Goal: Task Accomplishment & Management: Use online tool/utility

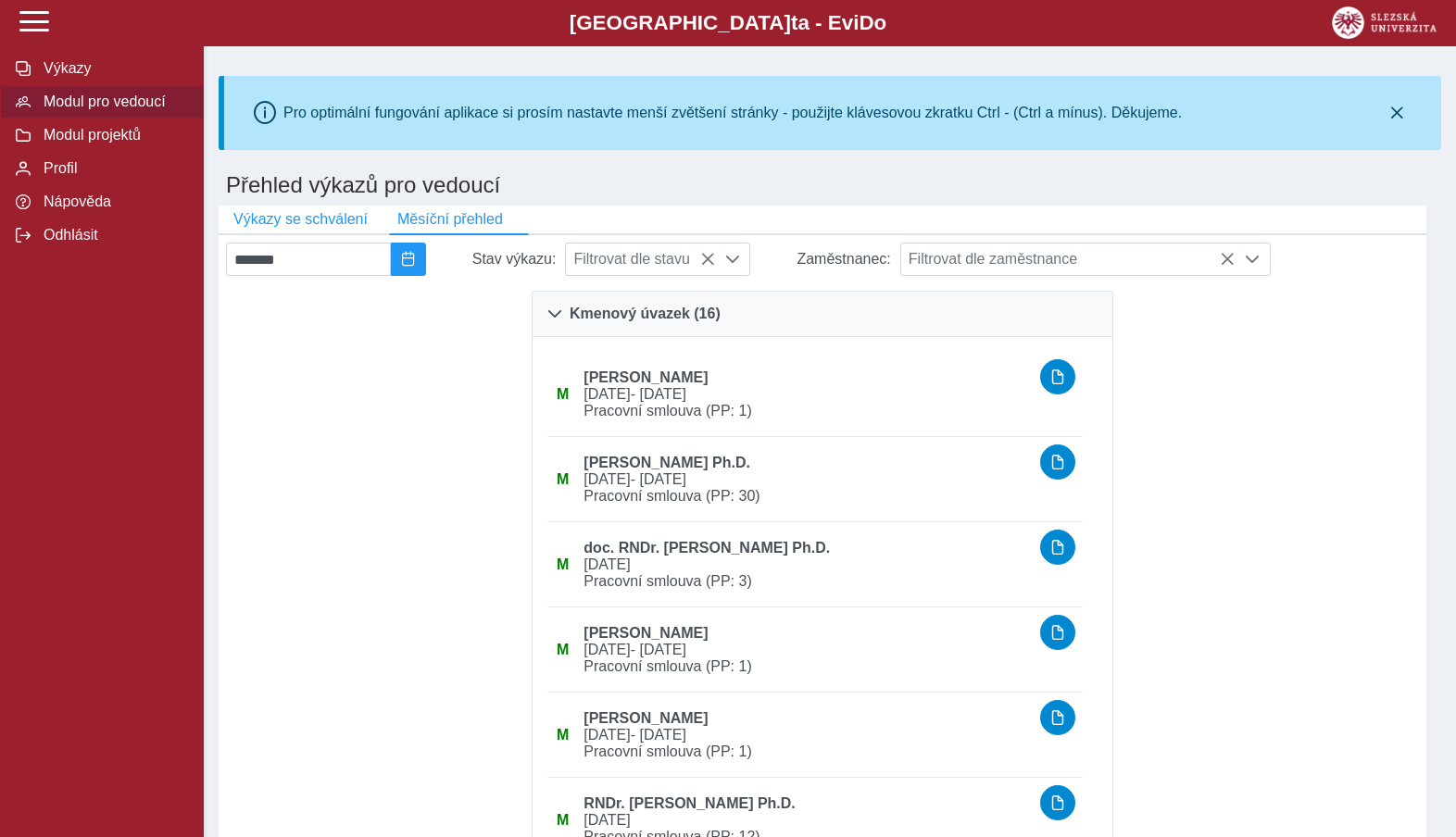
scroll to position [1390, 0]
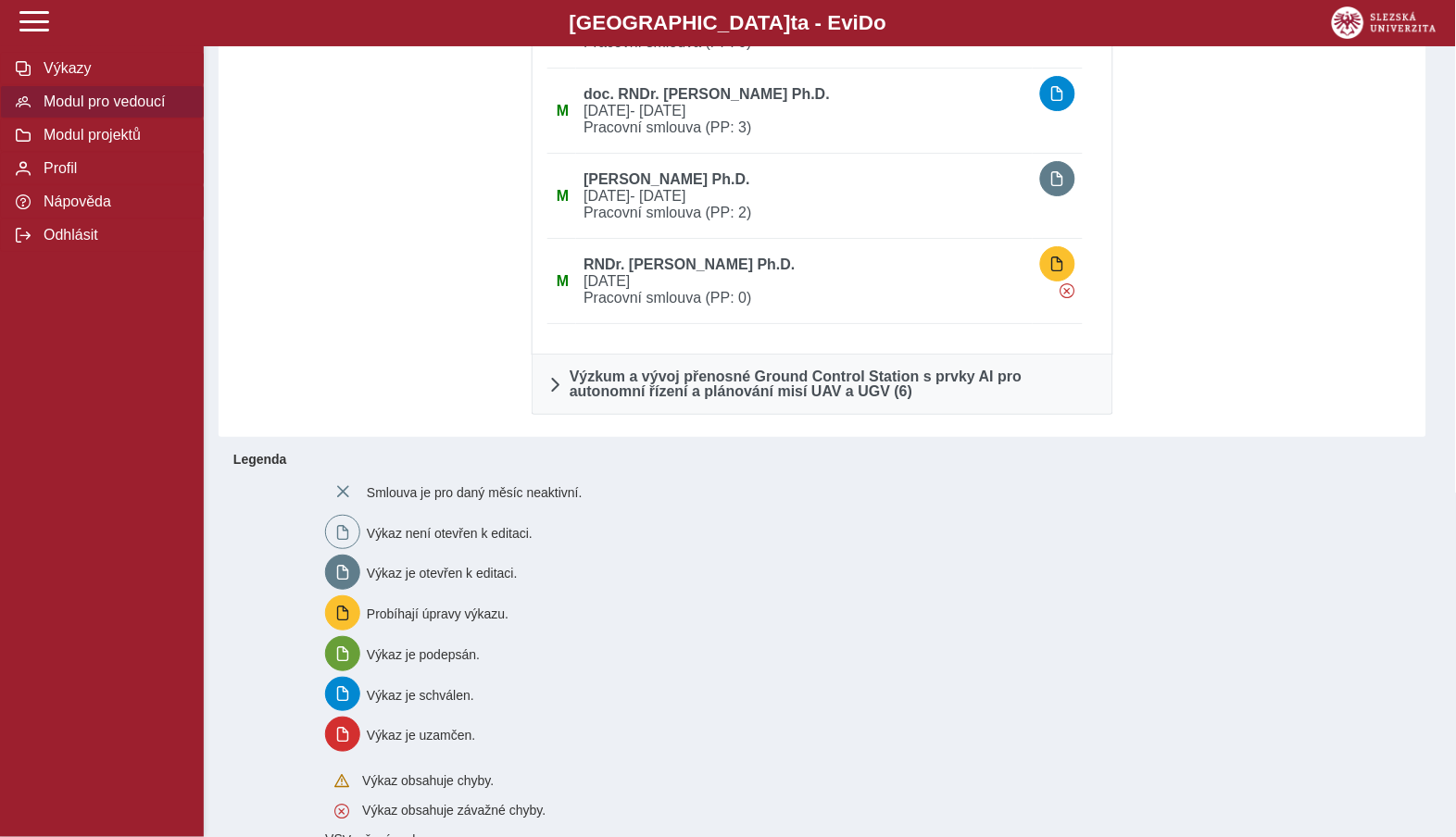
click at [75, 106] on span "Modul pro vedoucí" at bounding box center [113, 102] width 150 height 17
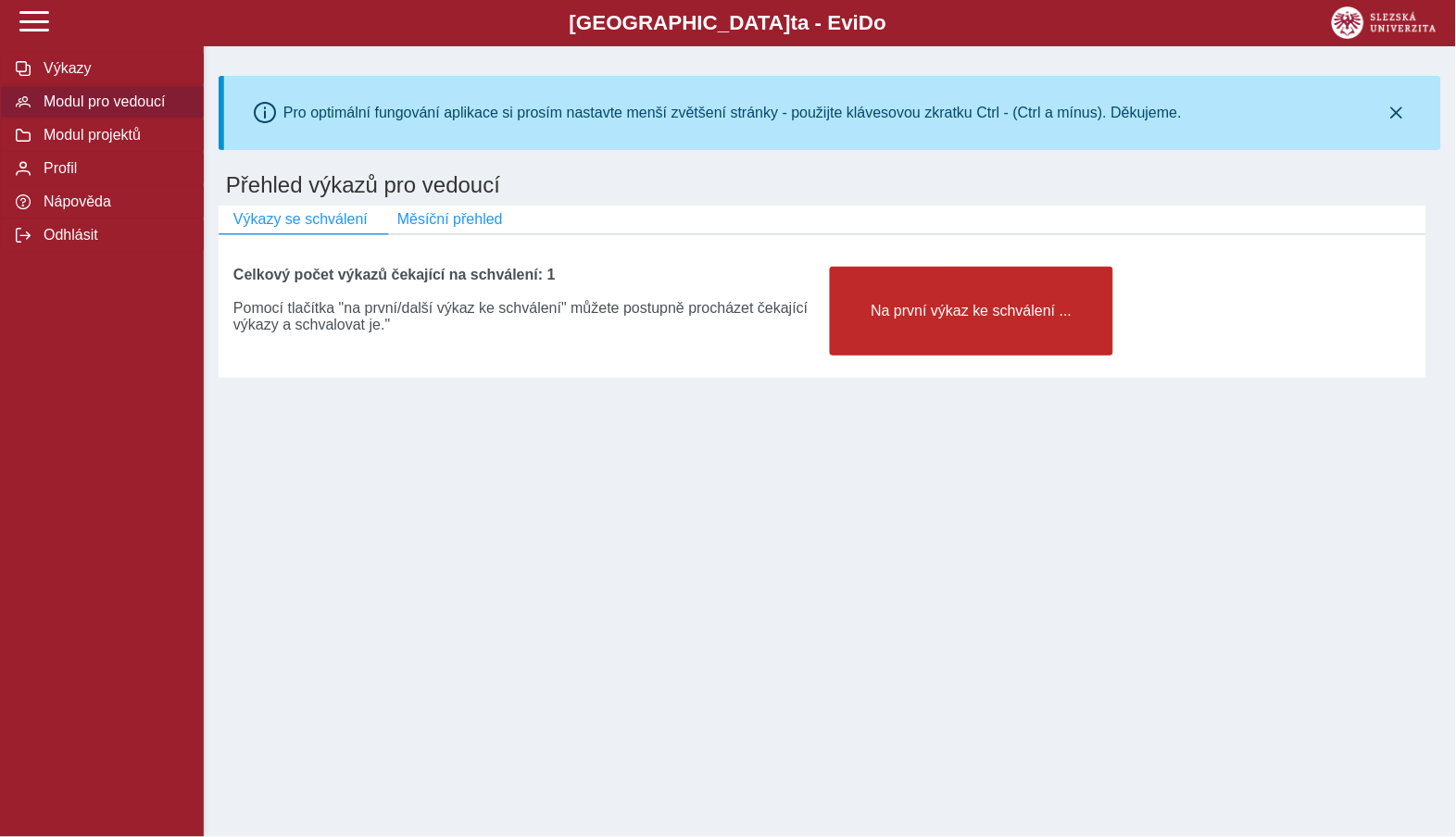
click at [940, 303] on button "Na první výkaz ke schválení ..." at bounding box center [971, 310] width 283 height 89
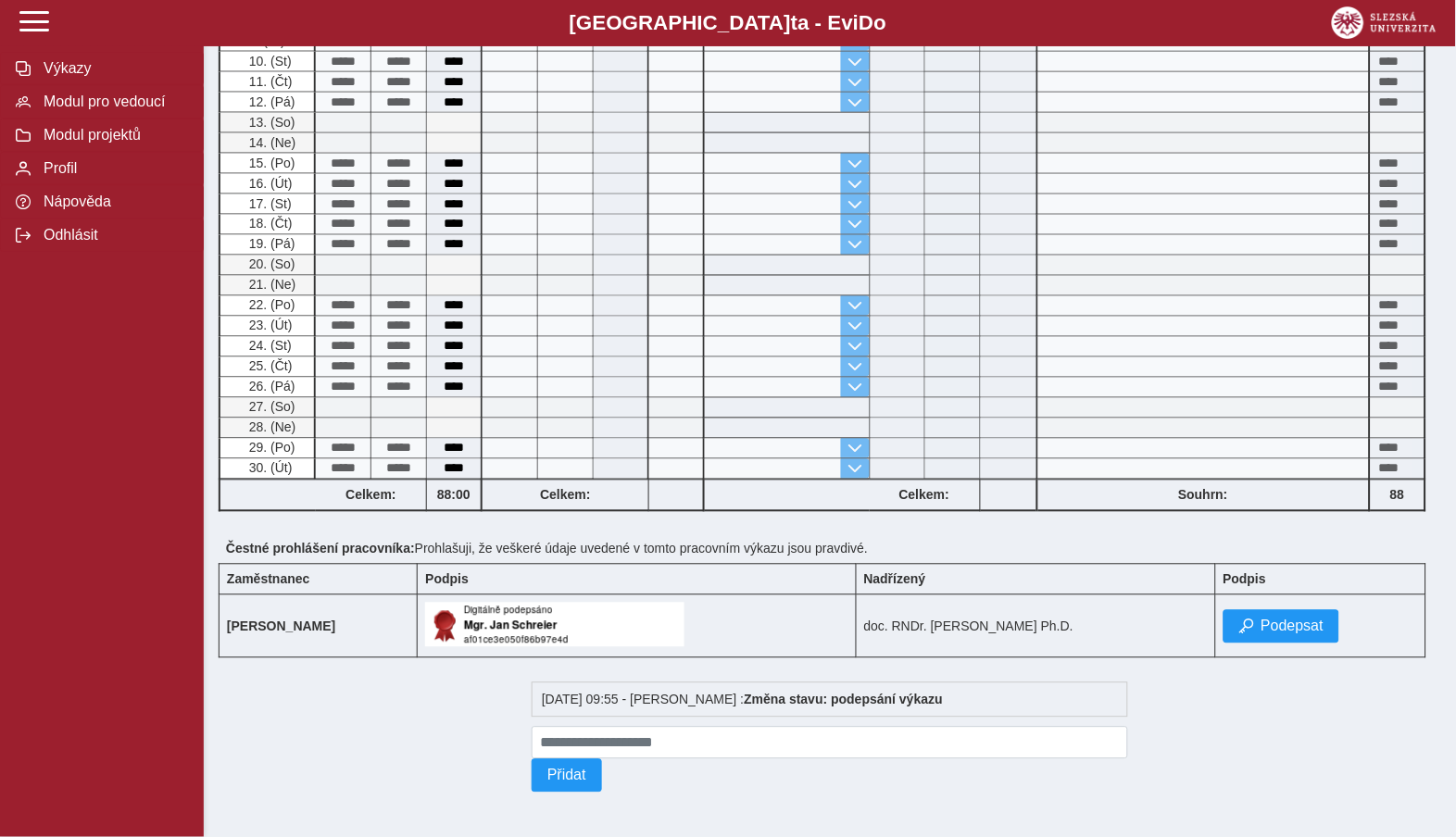
scroll to position [581, 0]
click at [1275, 619] on span "Podepsat" at bounding box center [1292, 627] width 63 height 17
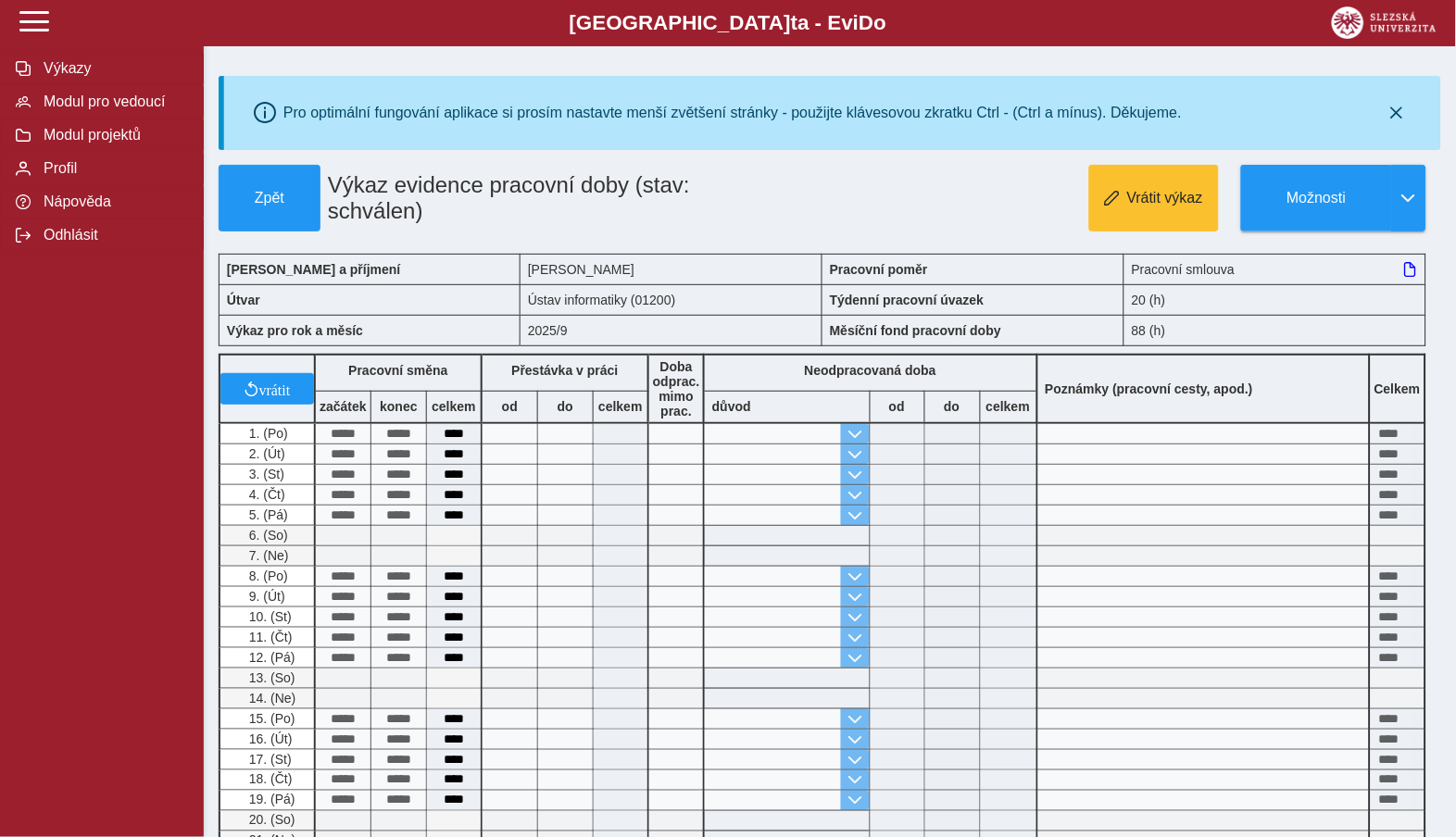
scroll to position [0, 0]
click at [126, 103] on span "Modul pro vedoucí" at bounding box center [113, 102] width 150 height 17
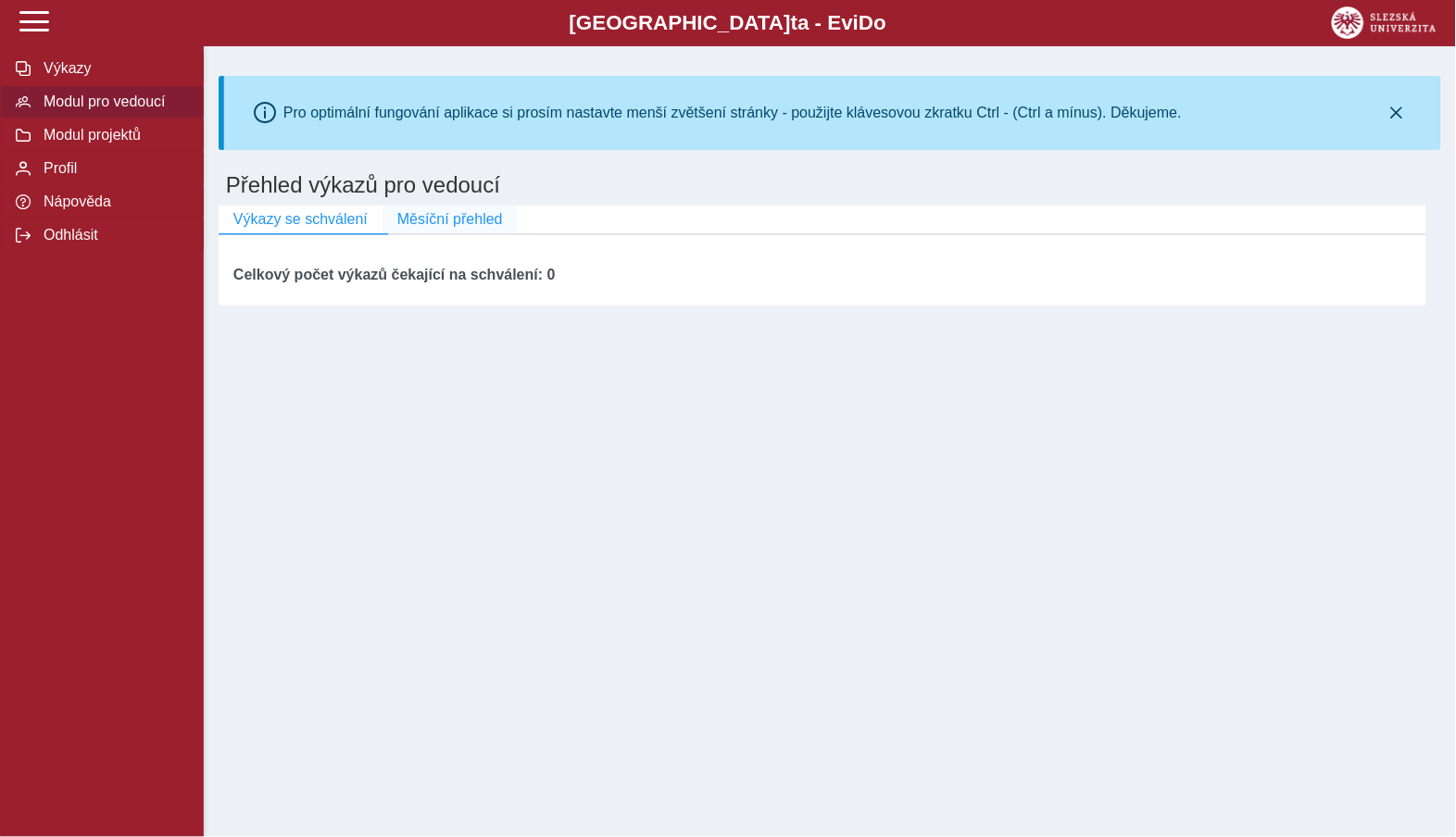
click at [468, 220] on span "Měsíční přehled" at bounding box center [450, 219] width 106 height 17
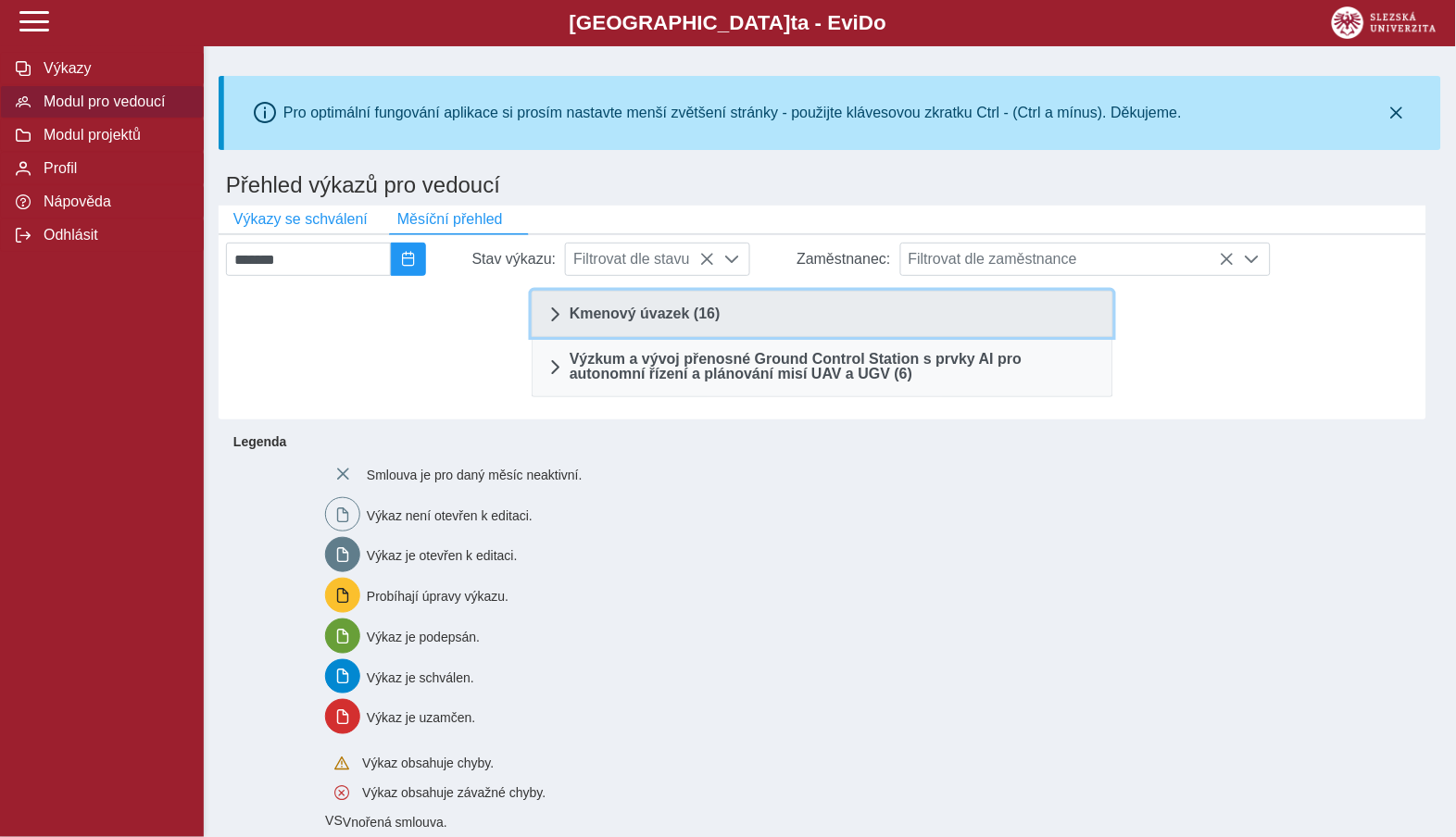
click at [668, 306] on span "Kmenový úvazek (16)" at bounding box center [644, 314] width 151 height 15
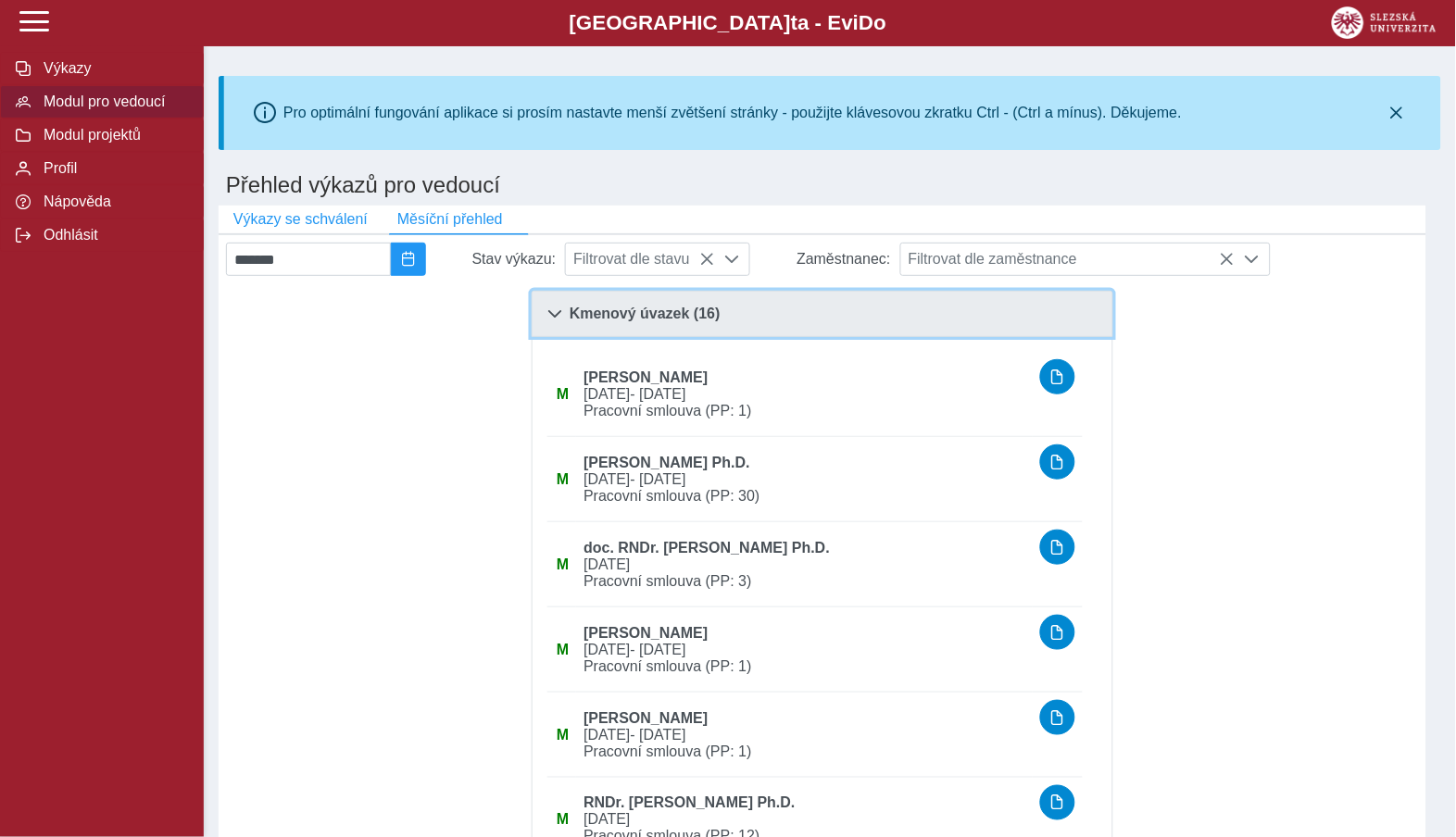
click at [606, 317] on span "Kmenový úvazek (16)" at bounding box center [644, 314] width 151 height 15
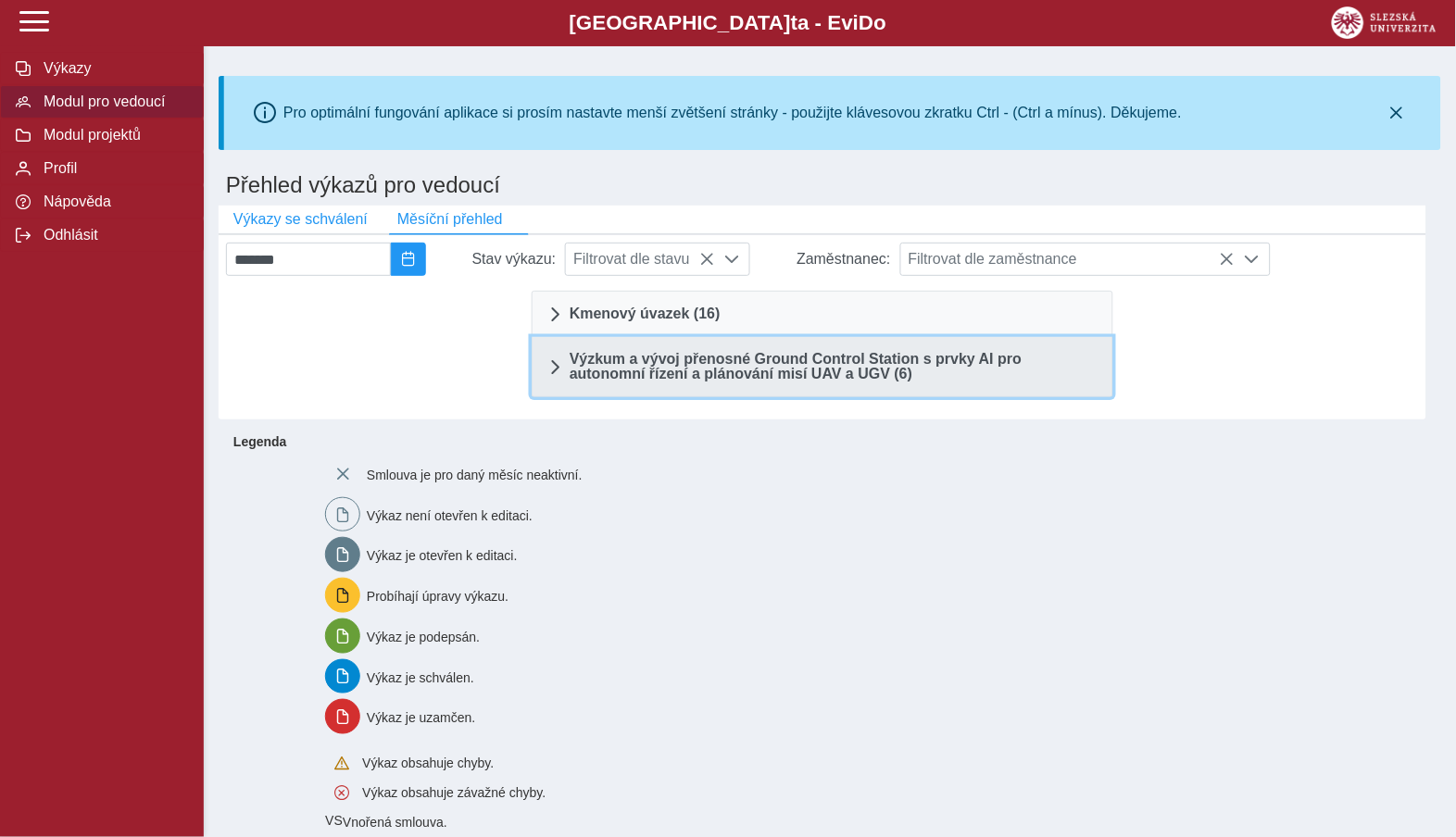
click at [621, 365] on span "Výzkum a vývoj přenosné Ground Control Station s prvky AI pro autonomní řízení …" at bounding box center [833, 366] width 528 height 30
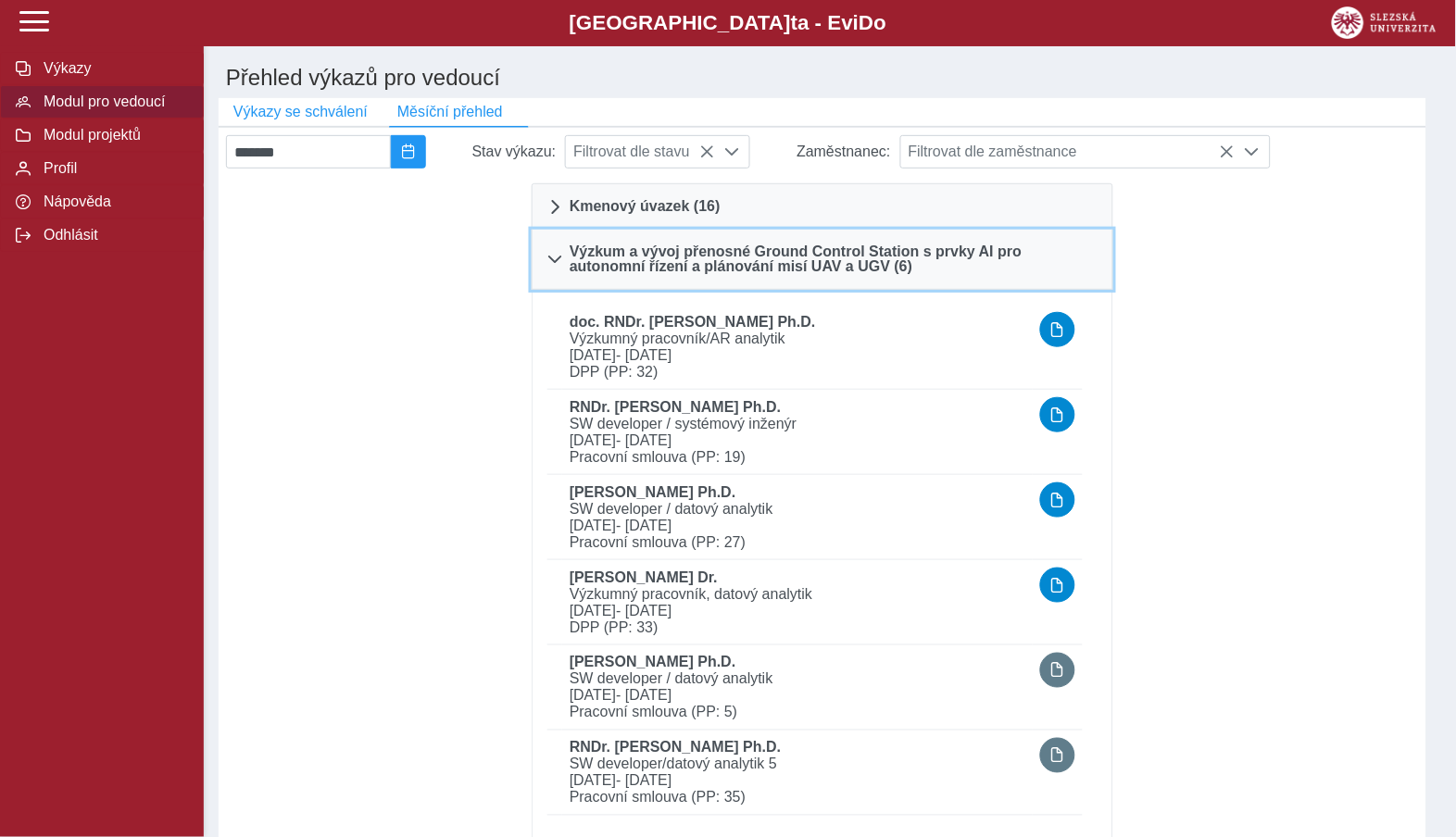
scroll to position [107, 0]
